Goal: Task Accomplishment & Management: Complete application form

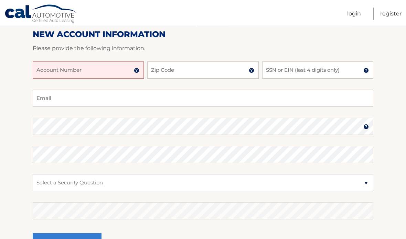
scroll to position [86, 0]
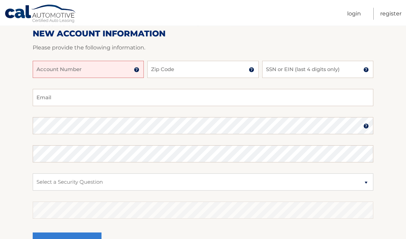
click at [90, 68] on input "Account Number" at bounding box center [88, 69] width 111 height 17
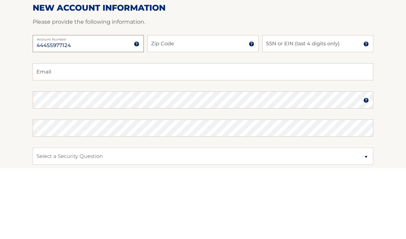
type input "44455977124"
click at [211, 106] on input "Zip Code" at bounding box center [202, 114] width 111 height 17
type input "11581"
click at [335, 106] on input "SSN or EIN (last 4 digits only)" at bounding box center [317, 114] width 111 height 17
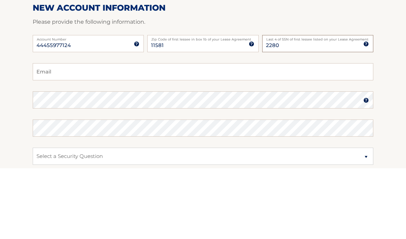
type input "2280"
click at [318, 134] on input "Email" at bounding box center [203, 142] width 340 height 17
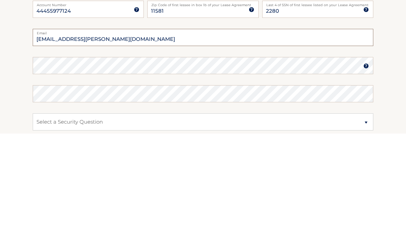
type input "[EMAIL_ADDRESS][PERSON_NAME][DOMAIN_NAME]"
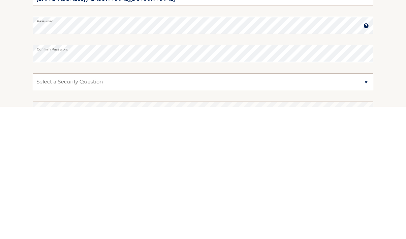
click at [337, 206] on select "Select a Security Question What was the name of your elementary school? What is…" at bounding box center [203, 214] width 340 height 17
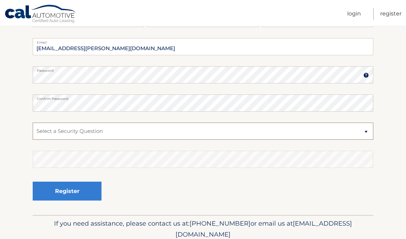
select select "5"
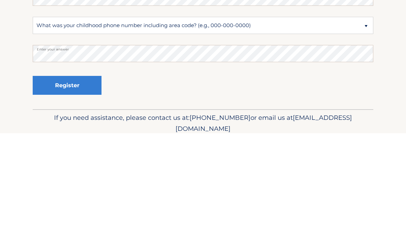
click at [56, 182] on button "Register" at bounding box center [67, 191] width 69 height 19
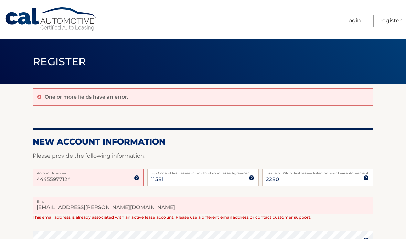
click at [30, 14] on link "Cal Automotive" at bounding box center [50, 19] width 93 height 24
